Goal: Navigation & Orientation: Go to known website

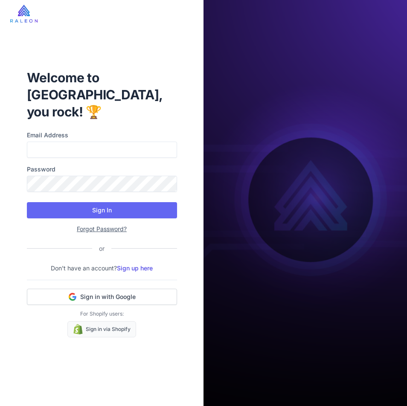
click at [195, 81] on div "Welcome to [GEOGRAPHIC_DATA], you rock! 🏆 Email Address Password Sign In Forgot…" at bounding box center [102, 203] width 204 height 406
click at [25, 17] on img at bounding box center [23, 14] width 27 height 18
